Goal: Find specific page/section: Find specific page/section

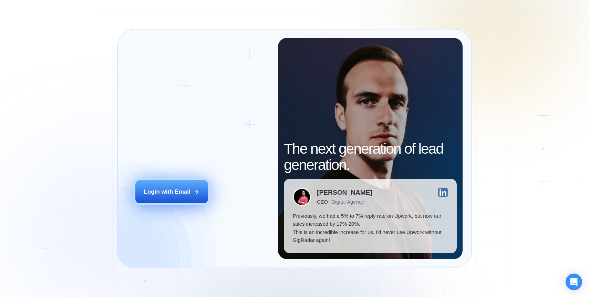
click at [184, 189] on div "Login with Email" at bounding box center [167, 192] width 46 height 8
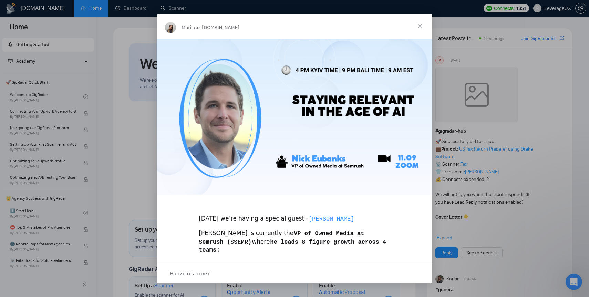
click at [420, 27] on span "Закрыть" at bounding box center [419, 26] width 25 height 25
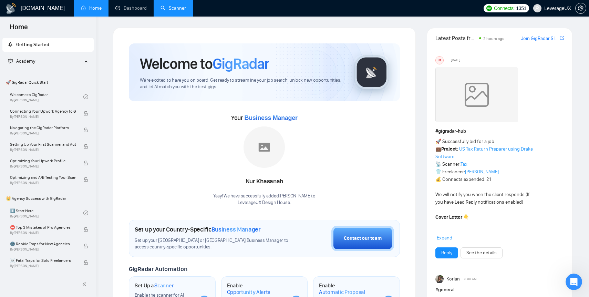
click at [171, 10] on link "Scanner" at bounding box center [172, 8] width 25 height 6
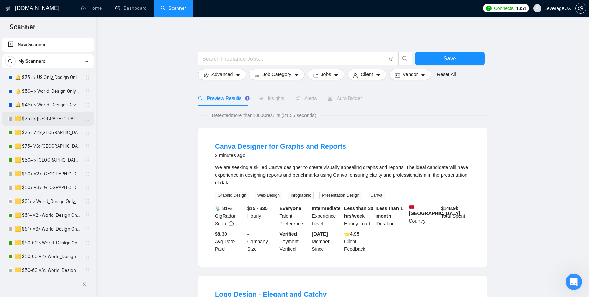
click at [38, 121] on link "🟨 $75+ > US+Canada_Design Only_Tony-UX/UI_General" at bounding box center [47, 119] width 65 height 14
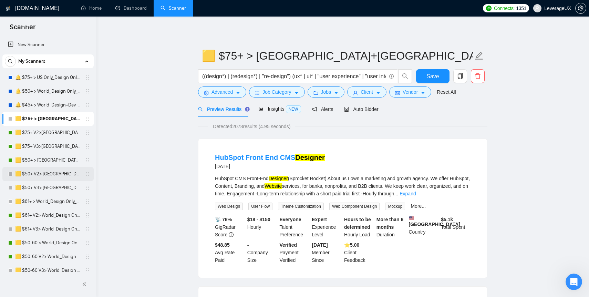
click at [46, 175] on link "🟨 $50+ V2> US+Canada_Design Only_Tony-UX/UI_General" at bounding box center [47, 174] width 65 height 14
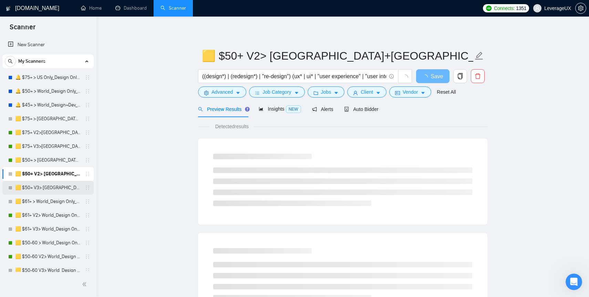
click at [50, 189] on link "🟨 $50+ V3> US+Canada_Design Only_Tony-UX/UI_General" at bounding box center [47, 188] width 65 height 14
click at [50, 173] on link "🟨 $50+ V2> US+Canada_Design Only_Tony-UX/UI_General" at bounding box center [47, 174] width 65 height 14
